Goal: Information Seeking & Learning: Learn about a topic

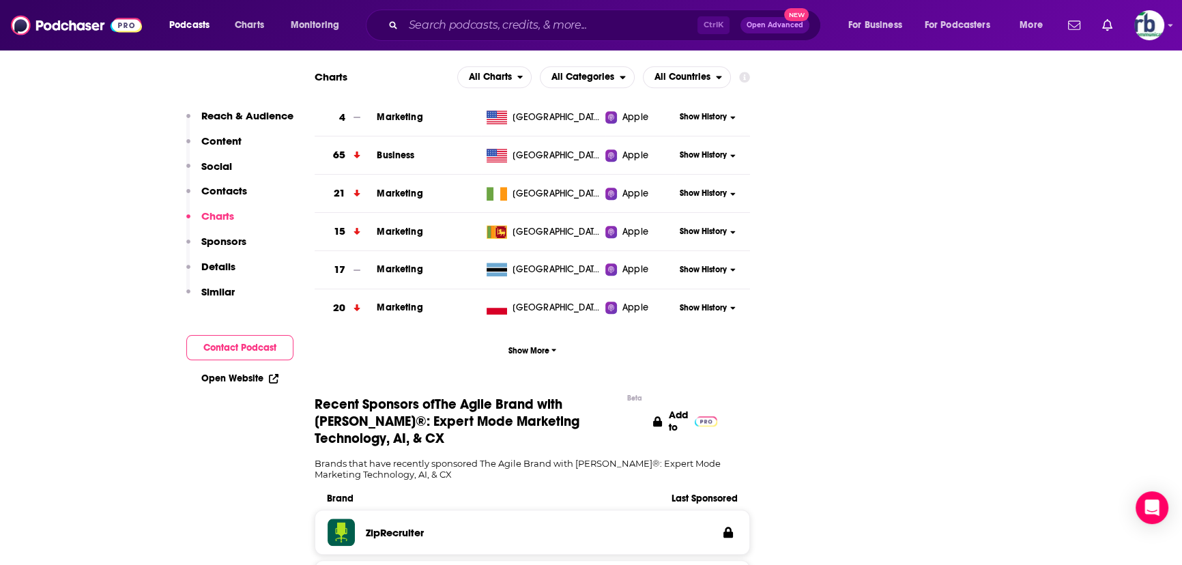
scroll to position [1923, 0]
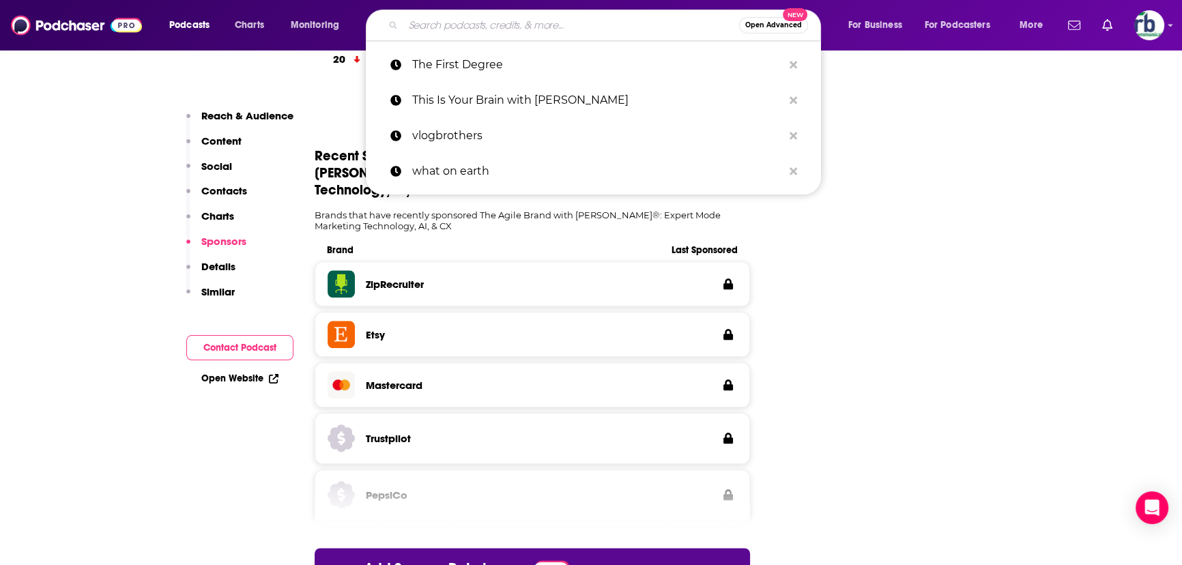
click at [471, 25] on input "Search podcasts, credits, & more..." at bounding box center [571, 25] width 336 height 22
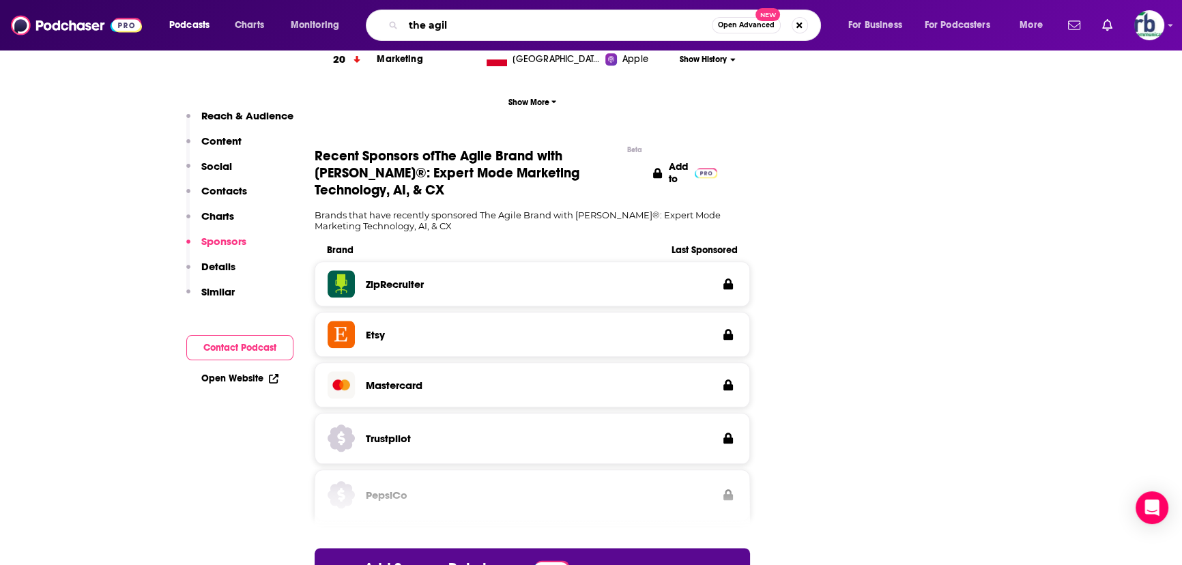
type input "the agile"
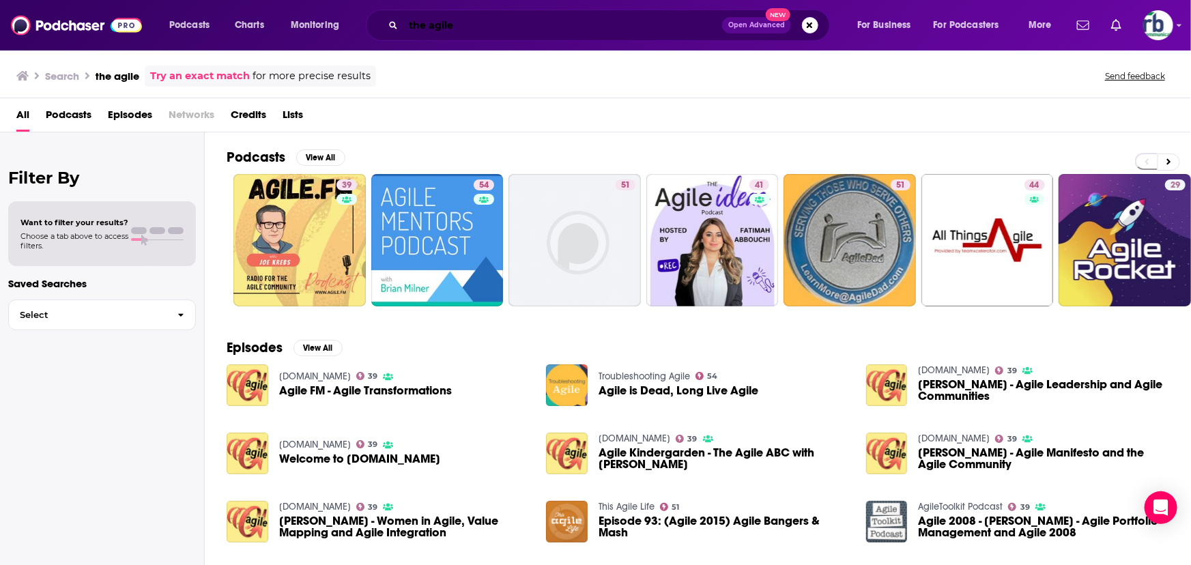
click at [492, 30] on input "the agile" at bounding box center [562, 25] width 319 height 22
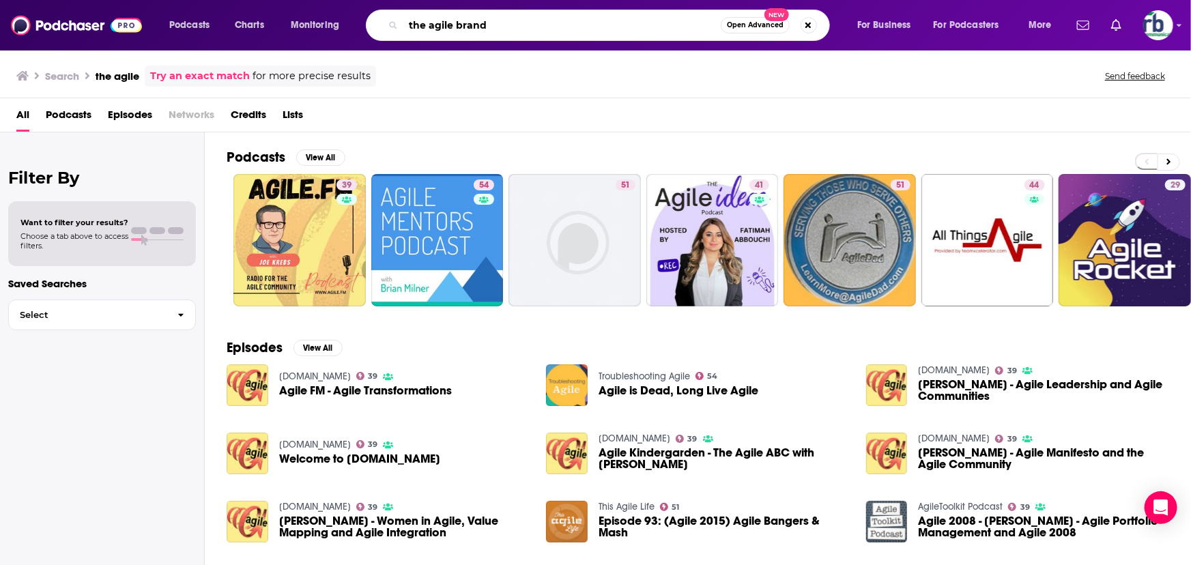
type input "the agile brand"
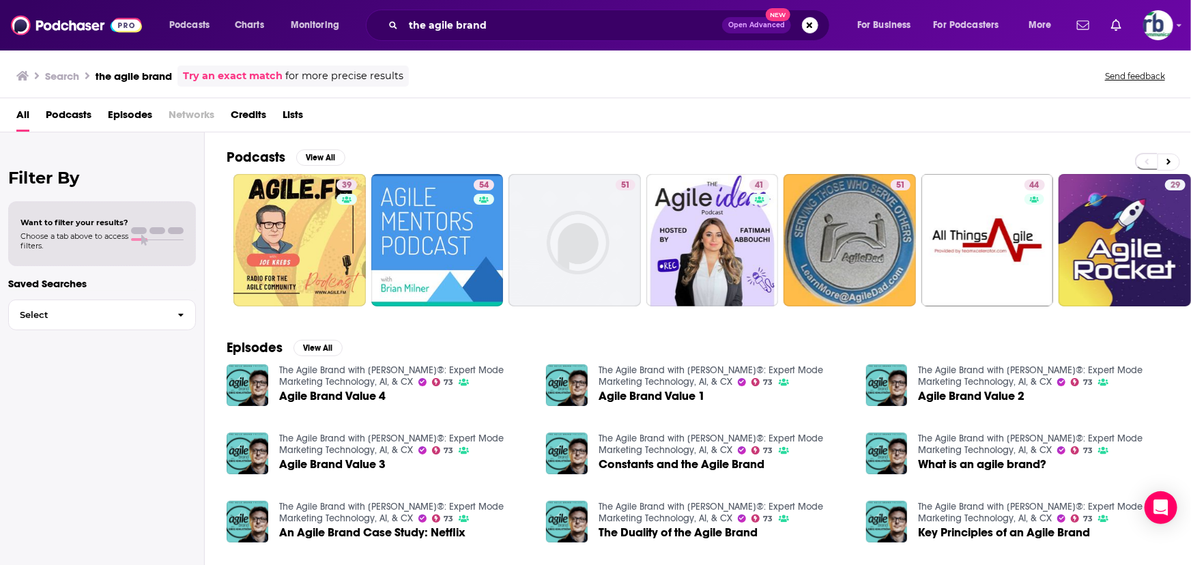
click at [539, 31] on div "the agile brand Open Advanced New" at bounding box center [598, 25] width 464 height 31
click at [527, 27] on input "the agile brand" at bounding box center [562, 25] width 319 height 22
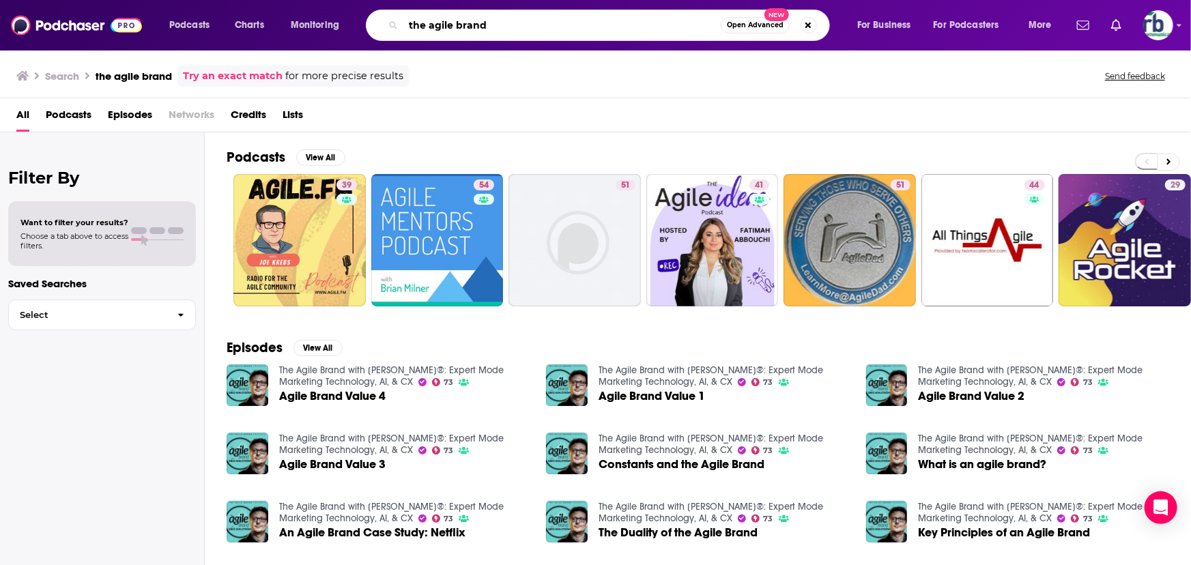
click at [521, 18] on input "the agile brand" at bounding box center [561, 25] width 317 height 22
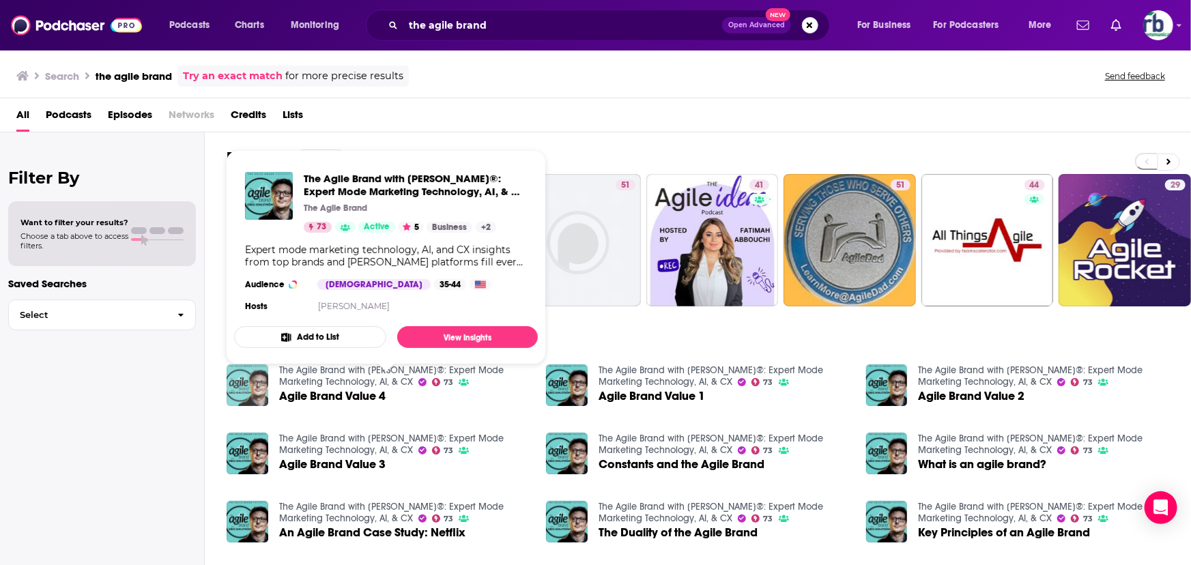
click at [244, 385] on img "Agile Brand Value 4" at bounding box center [248, 385] width 42 height 42
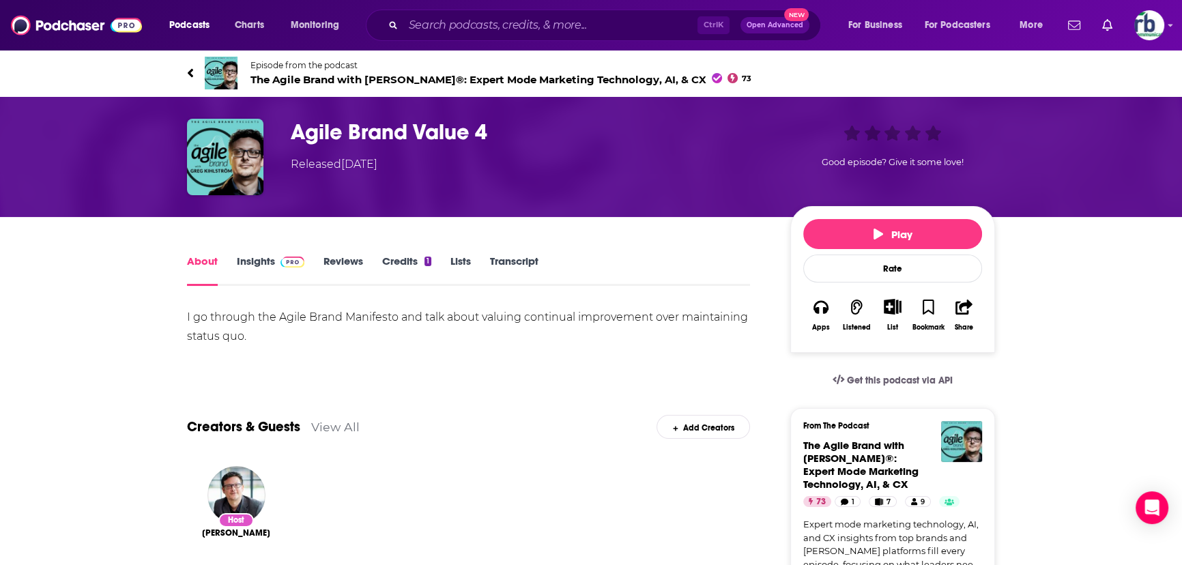
click at [248, 262] on link "Insights" at bounding box center [271, 270] width 68 height 31
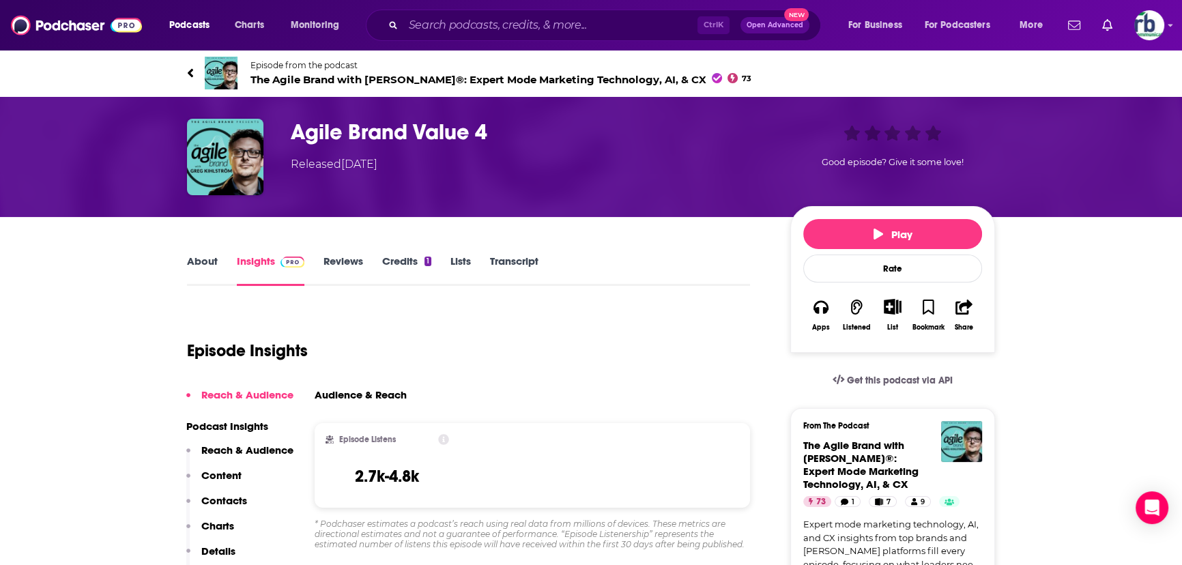
click at [222, 71] on img at bounding box center [221, 73] width 33 height 33
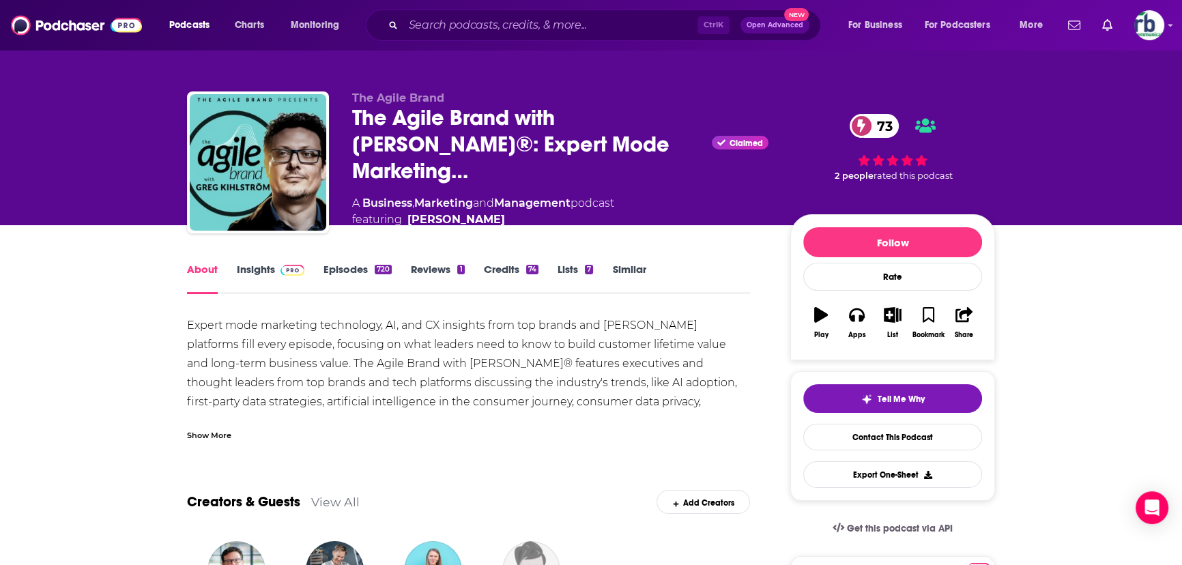
click at [259, 267] on link "Insights" at bounding box center [271, 278] width 68 height 31
